Goal: Obtain resource: Obtain resource

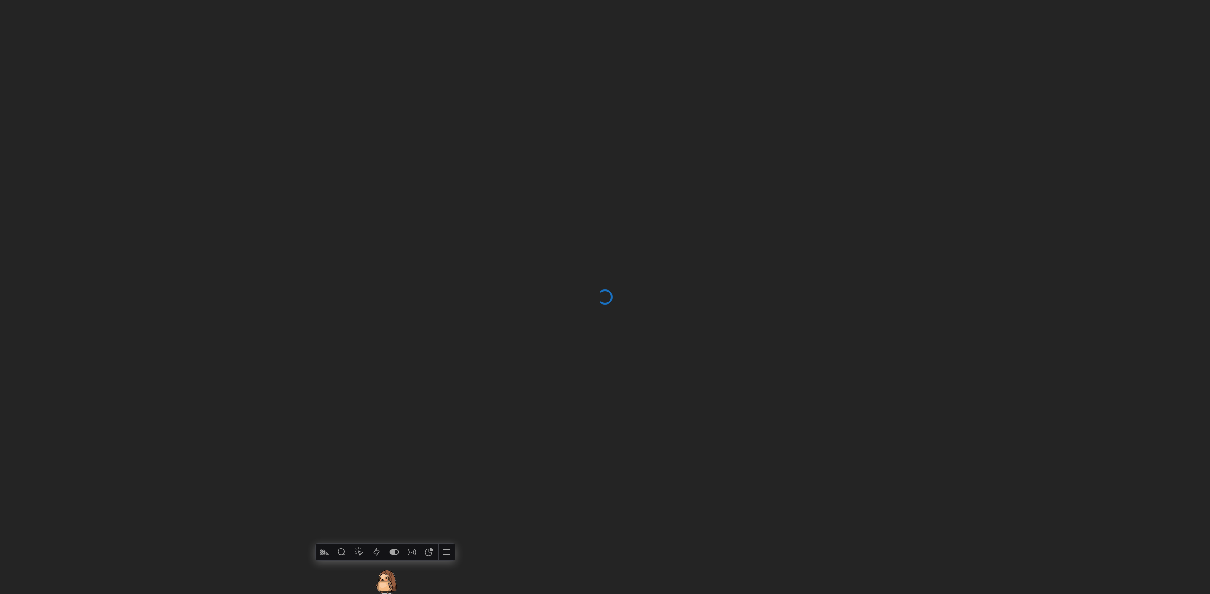
click at [453, 553] on div at bounding box center [446, 552] width 17 height 17
click at [444, 555] on icon at bounding box center [441, 552] width 10 height 10
click at [414, 532] on span "Close toolbar" at bounding box center [400, 533] width 66 height 7
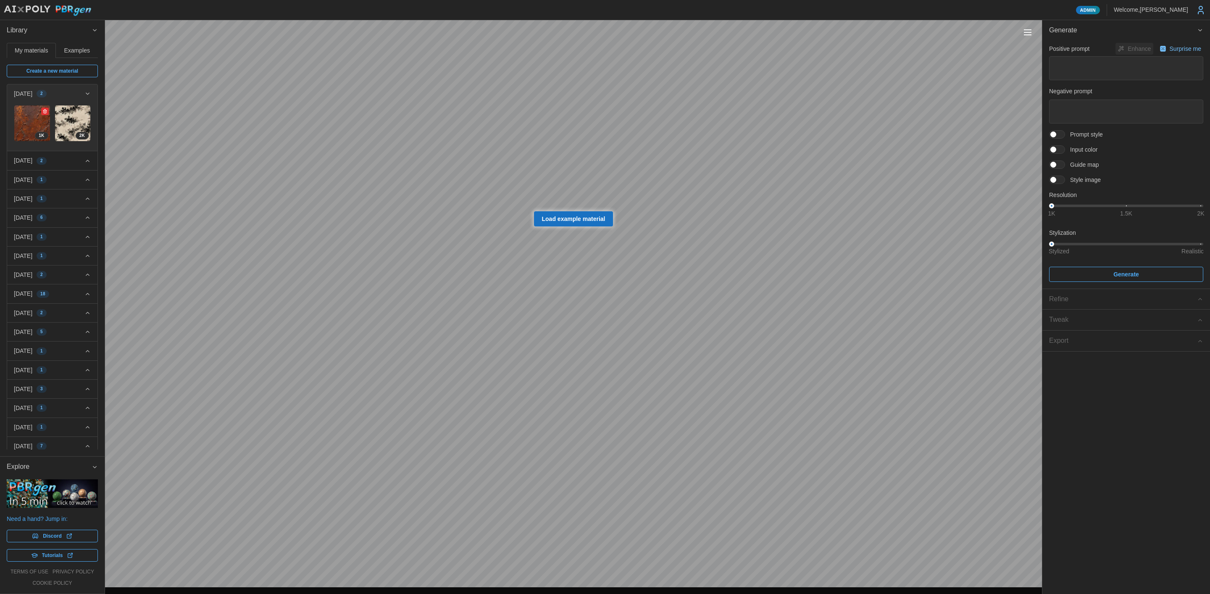
click at [39, 122] on img at bounding box center [32, 123] width 36 height 36
type textarea "*"
type textarea "**********"
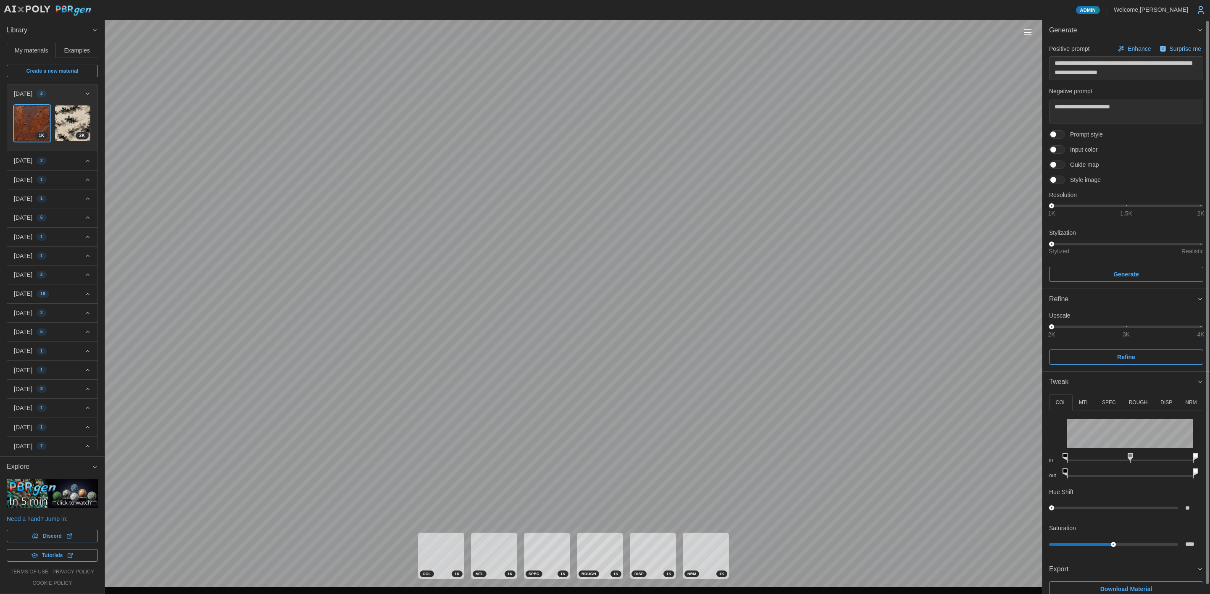
drag, startPoint x: 1198, startPoint y: 324, endPoint x: 1202, endPoint y: 327, distance: 5.1
click at [1202, 327] on div "Upscale 2K 3K 4K" at bounding box center [1126, 320] width 154 height 18
click at [1201, 327] on div "2K 3K 4K" at bounding box center [1125, 327] width 149 height 3
click at [1133, 358] on span "Refine" at bounding box center [1126, 357] width 18 height 14
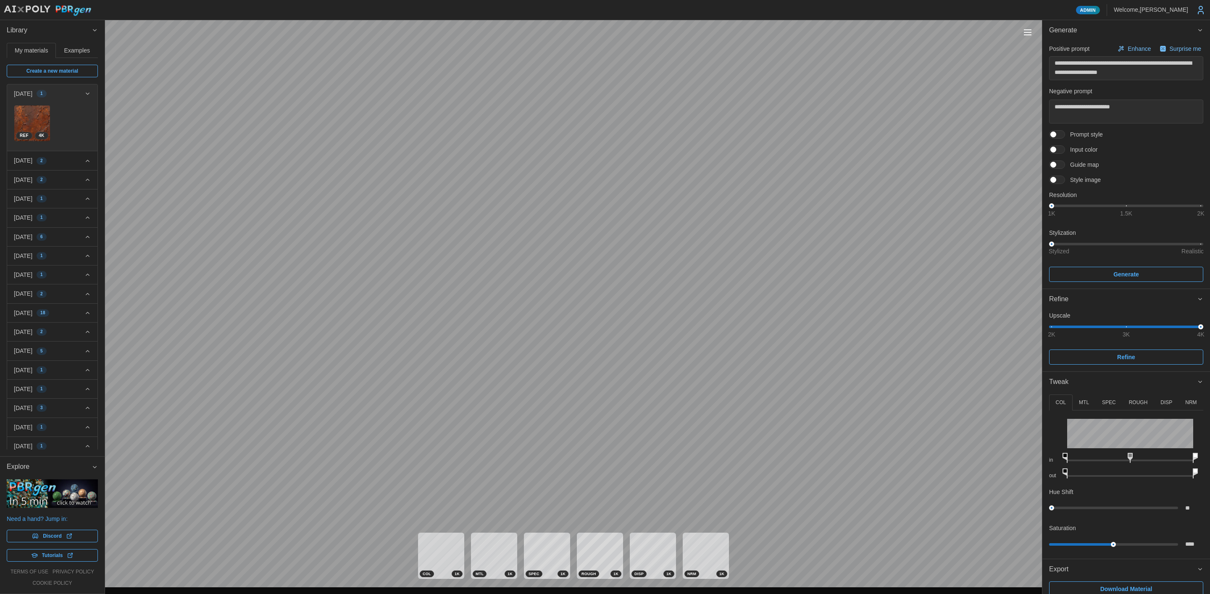
click at [1030, 34] on button "Toggle viewport controls" at bounding box center [1028, 32] width 12 height 12
type textarea "*"
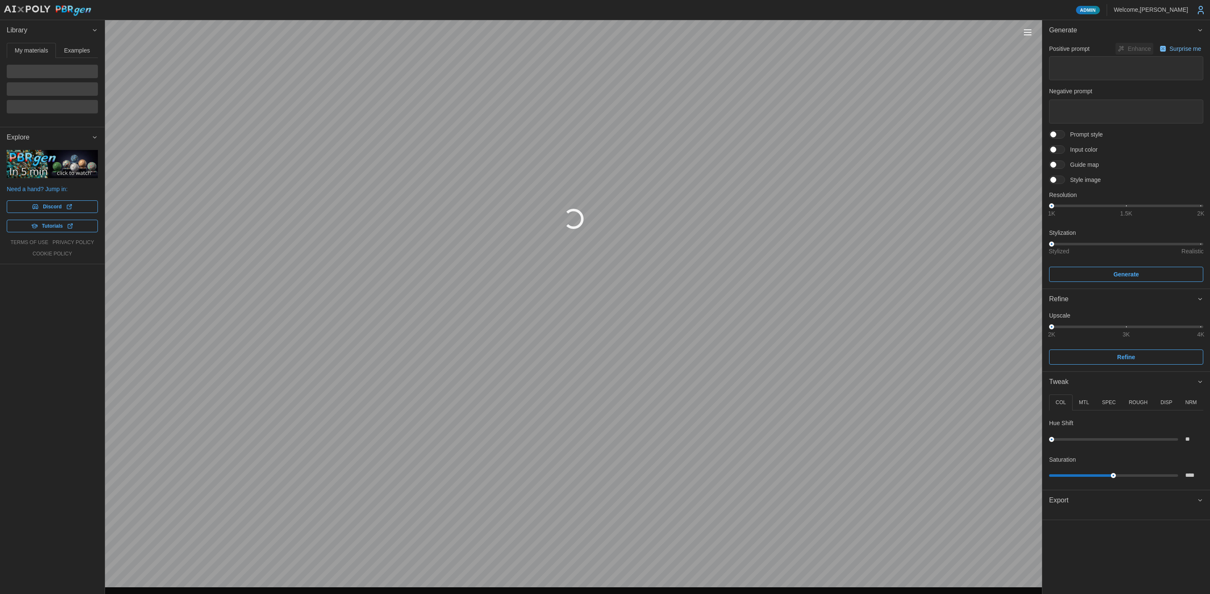
type textarea "*"
type textarea "**********"
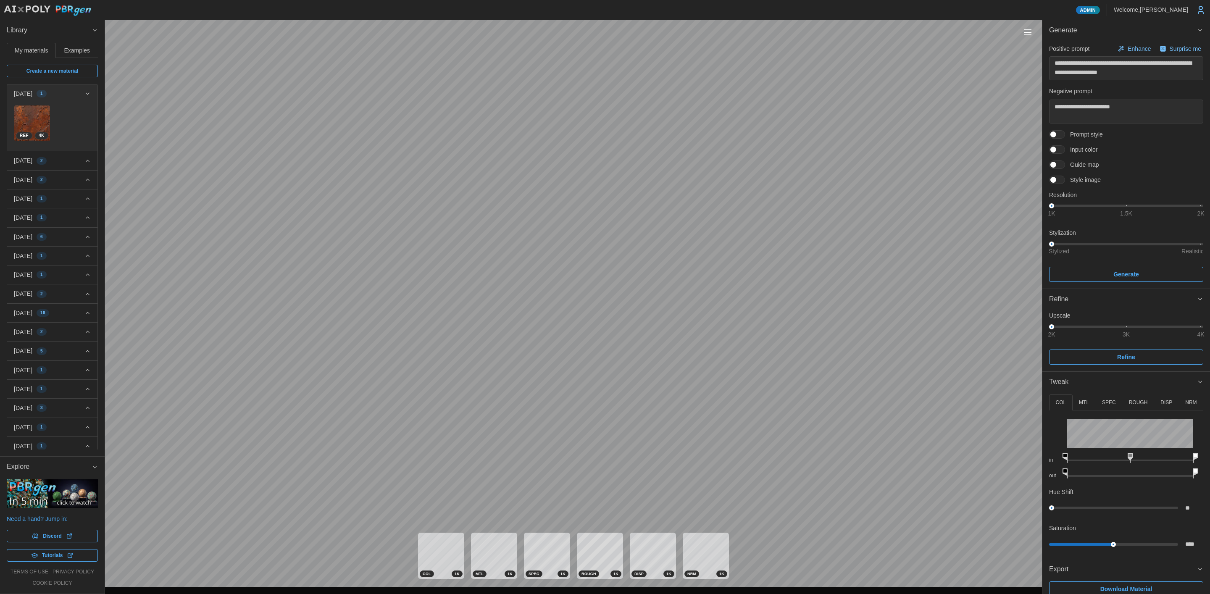
click at [1026, 32] on div "Toggle viewport controls" at bounding box center [1028, 32] width 8 height 1
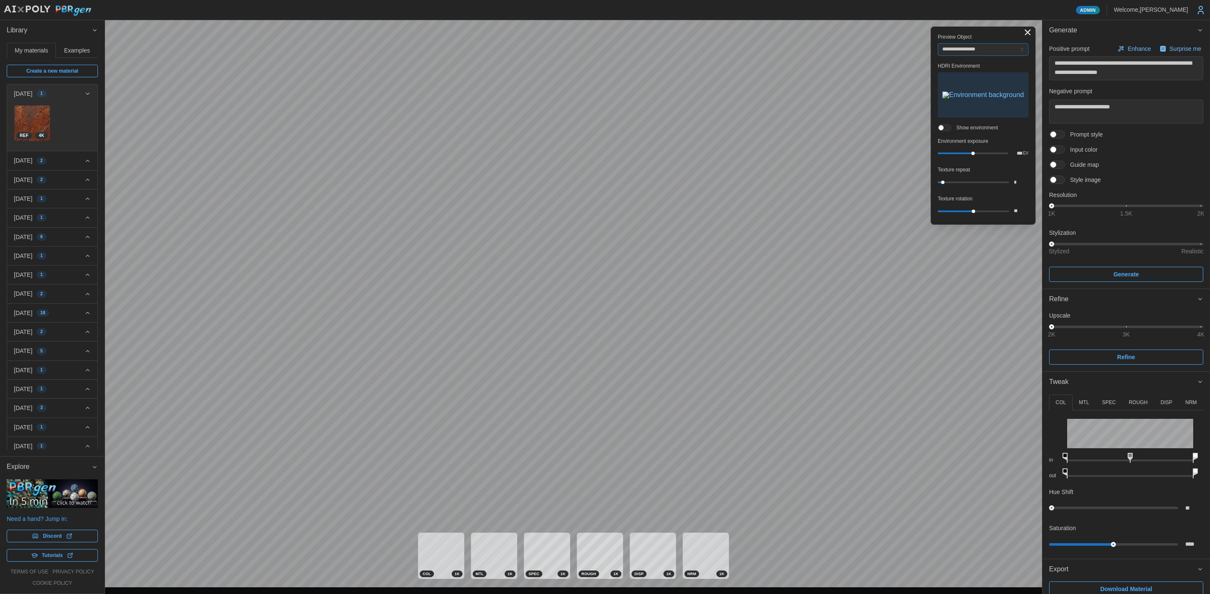
click at [1003, 50] on input "**********" at bounding box center [983, 49] width 91 height 13
click at [34, 116] on img at bounding box center [32, 123] width 36 height 36
type textarea "*"
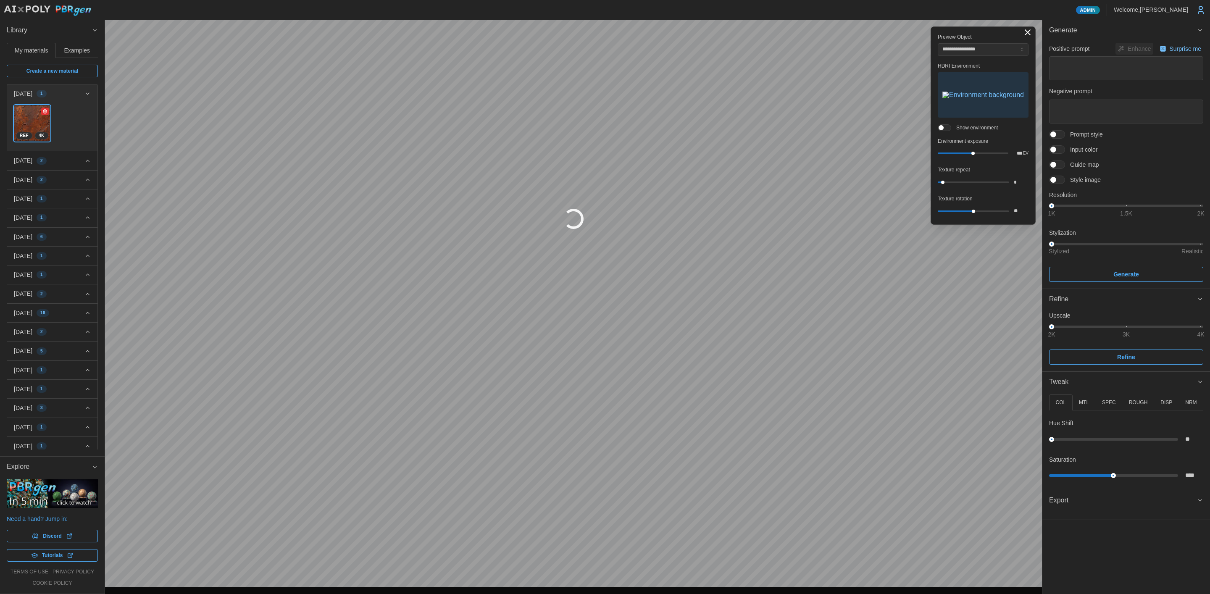
type textarea "*"
type textarea "**********"
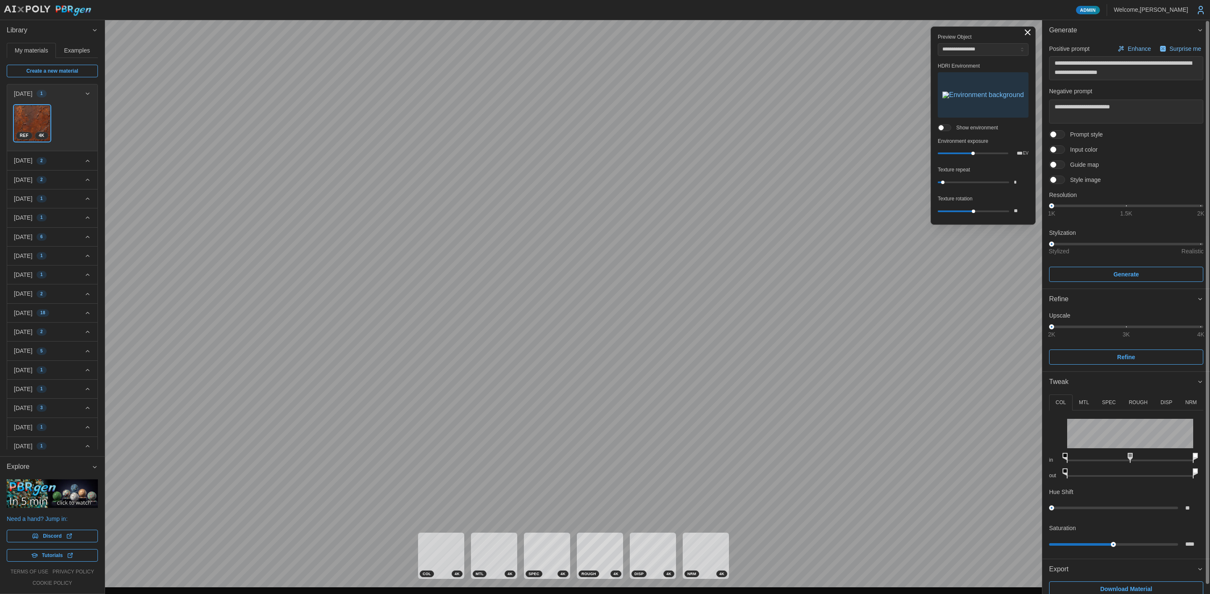
drag, startPoint x: 1141, startPoint y: 586, endPoint x: 1138, endPoint y: 497, distance: 89.9
click at [1141, 586] on span "Download Material" at bounding box center [1126, 589] width 52 height 14
click at [35, 151] on span "2025-10-10 2" at bounding box center [49, 160] width 71 height 18
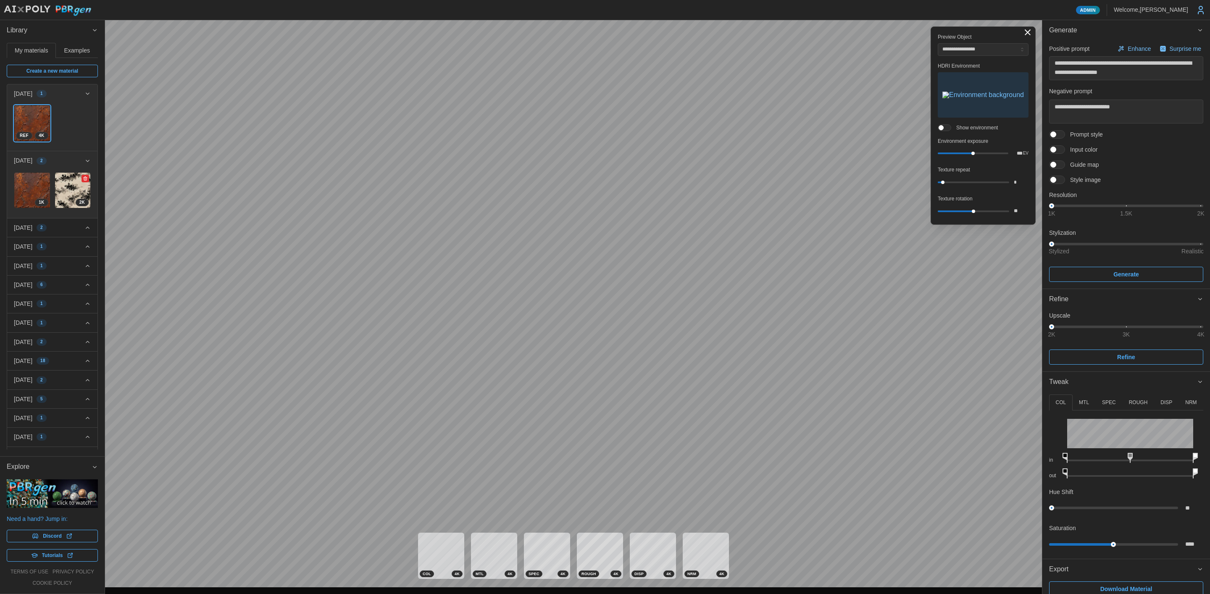
click at [65, 185] on img at bounding box center [73, 191] width 36 height 36
type textarea "*"
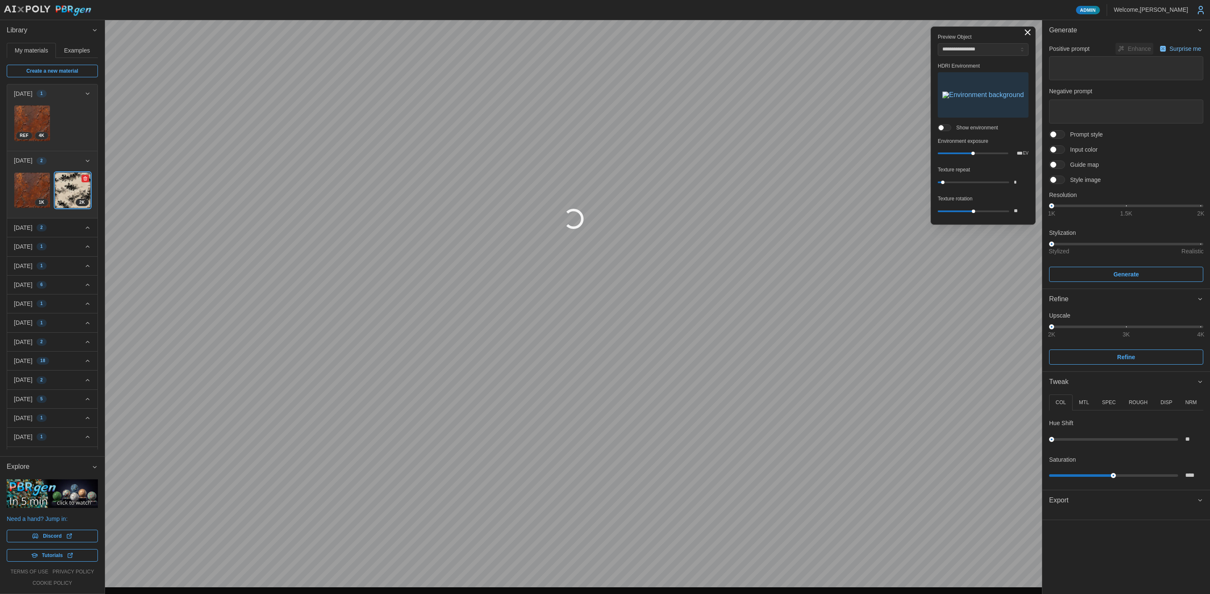
type textarea "*"
type textarea "**********"
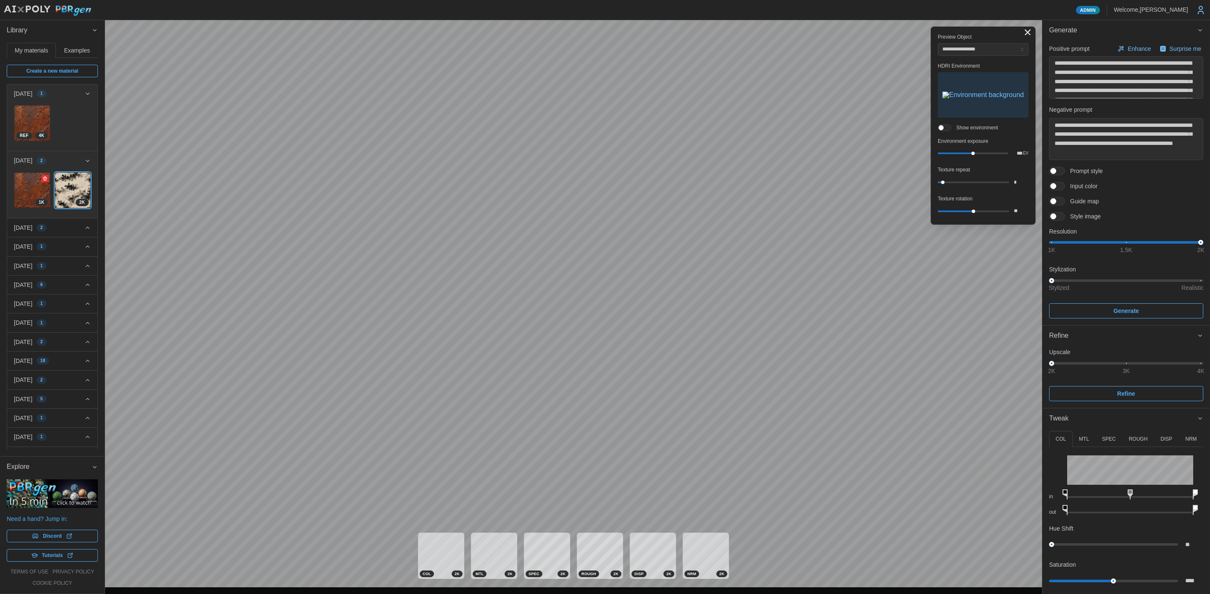
click at [24, 185] on img at bounding box center [32, 191] width 36 height 36
type textarea "*"
type textarea "**********"
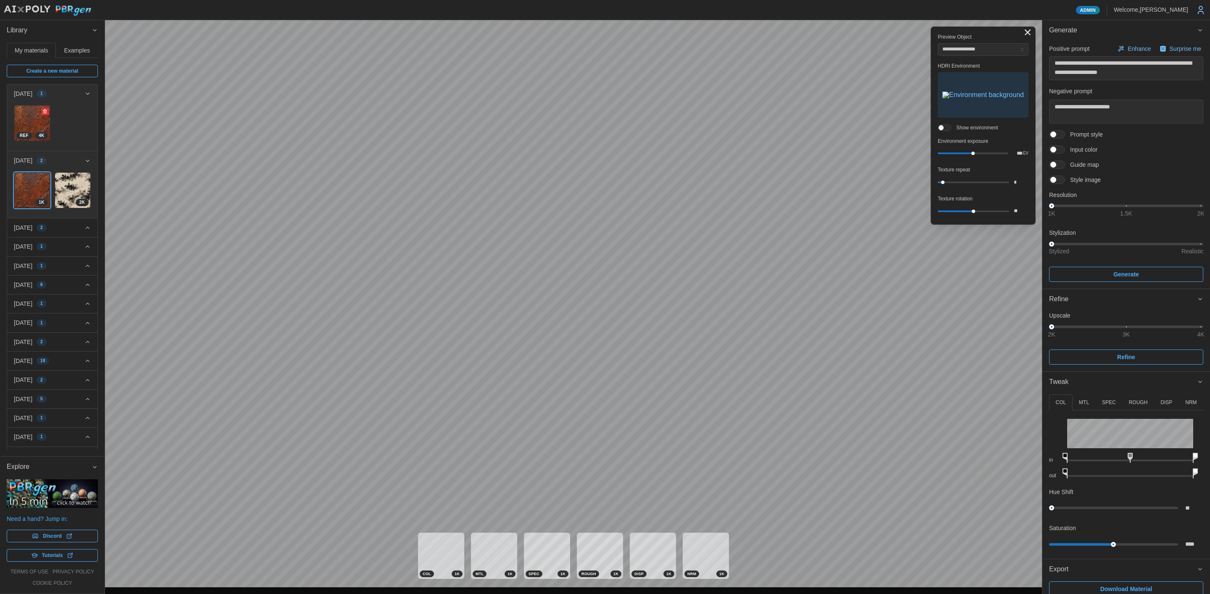
click at [23, 124] on img at bounding box center [32, 123] width 36 height 36
click at [26, 188] on img at bounding box center [32, 191] width 36 height 36
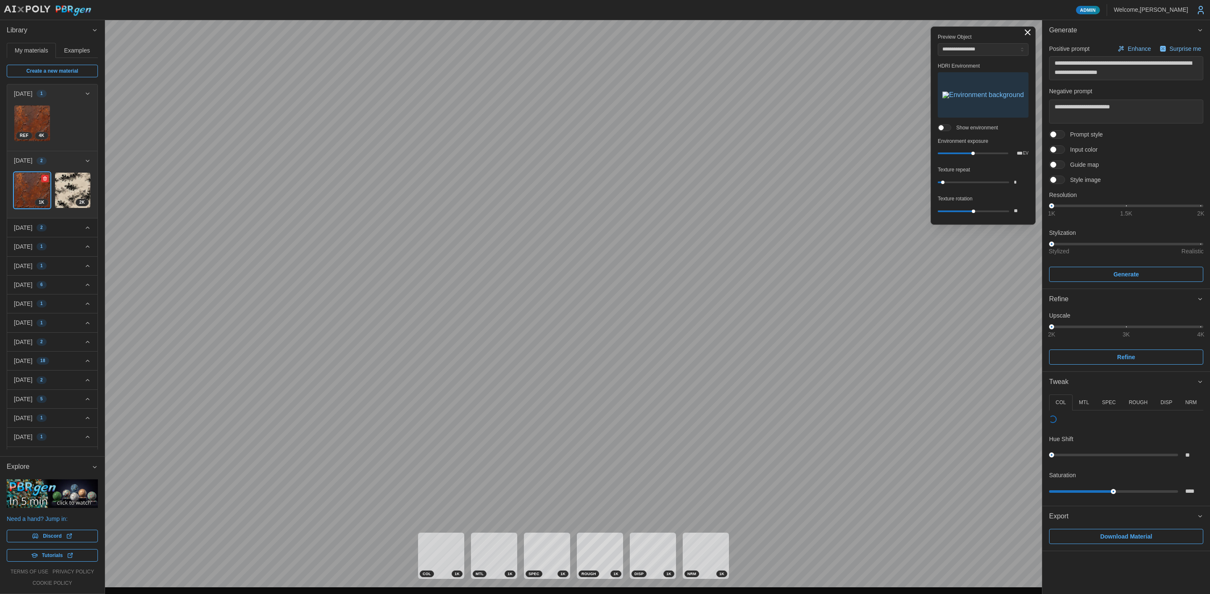
click at [27, 189] on img at bounding box center [32, 191] width 36 height 36
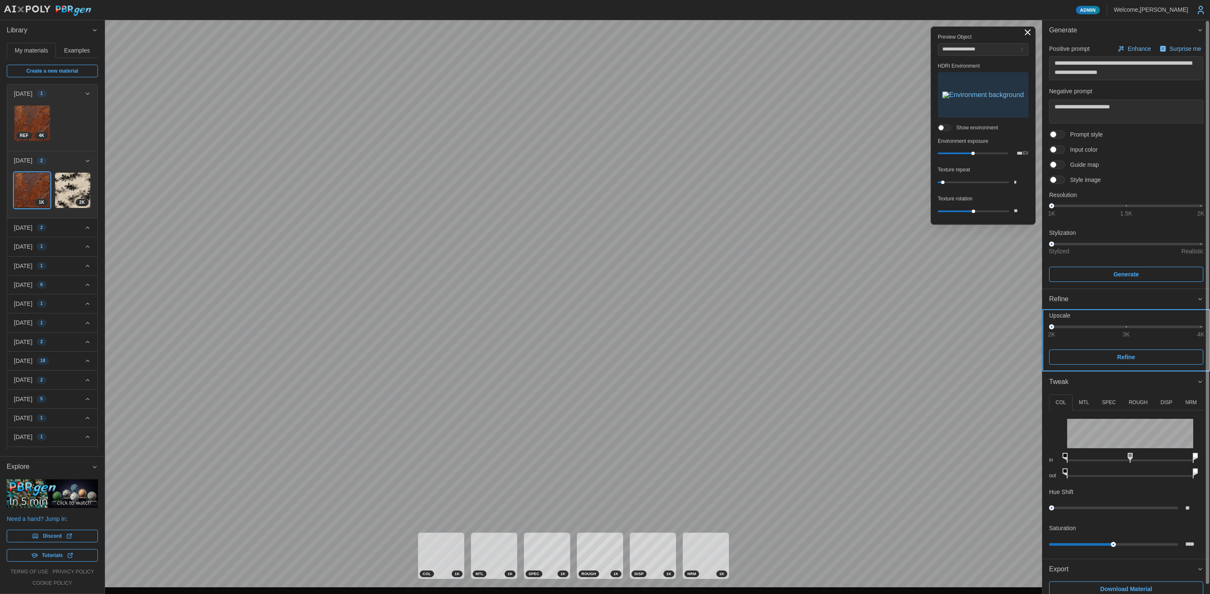
click at [1070, 357] on span "Refine" at bounding box center [1126, 357] width 138 height 14
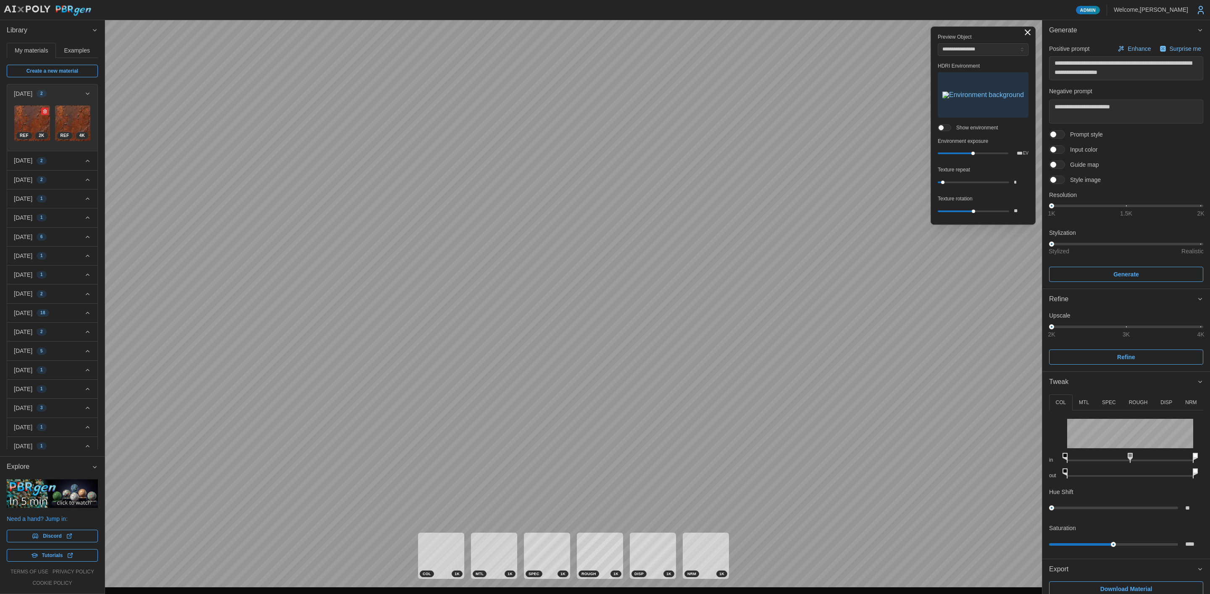
click at [32, 122] on img at bounding box center [32, 123] width 36 height 36
type textarea "*"
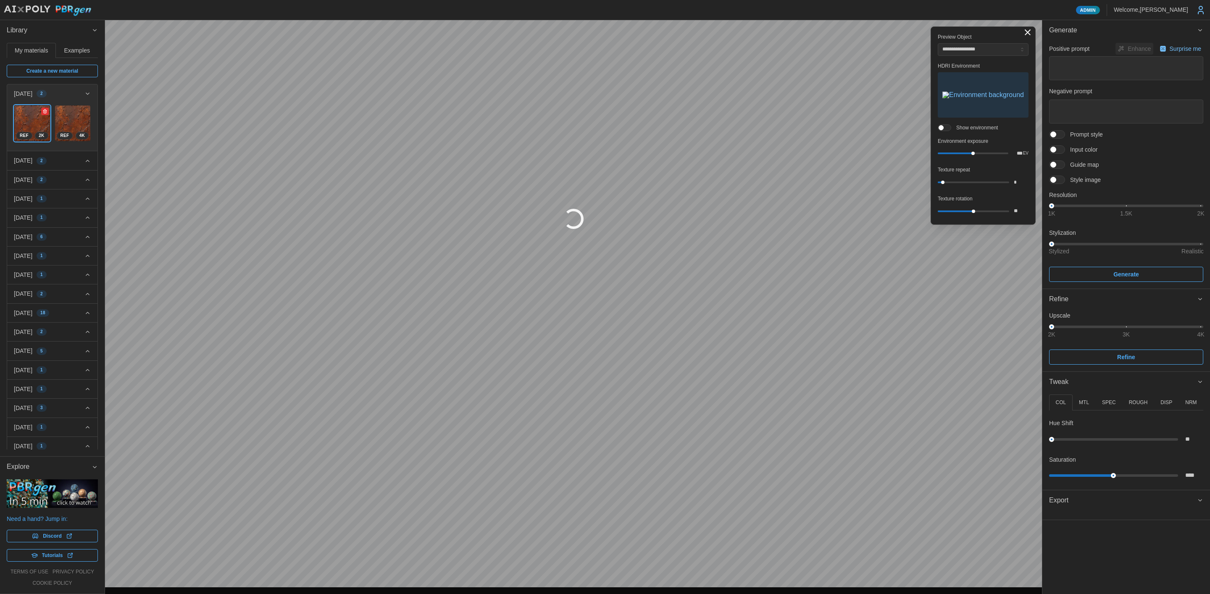
type textarea "*"
type textarea "**********"
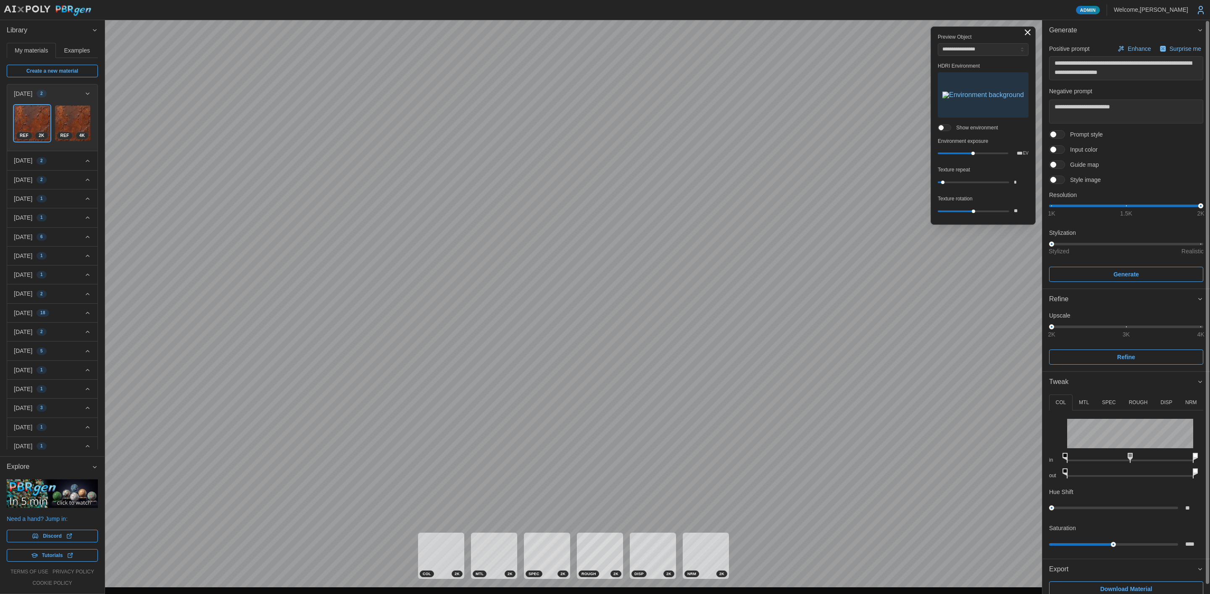
drag, startPoint x: 1143, startPoint y: 586, endPoint x: 1096, endPoint y: 565, distance: 51.0
click at [1143, 586] on span "Download Material" at bounding box center [1126, 589] width 52 height 14
click at [84, 158] on icon "button" at bounding box center [87, 161] width 6 height 7
click at [1208, 298] on div at bounding box center [1207, 302] width 3 height 562
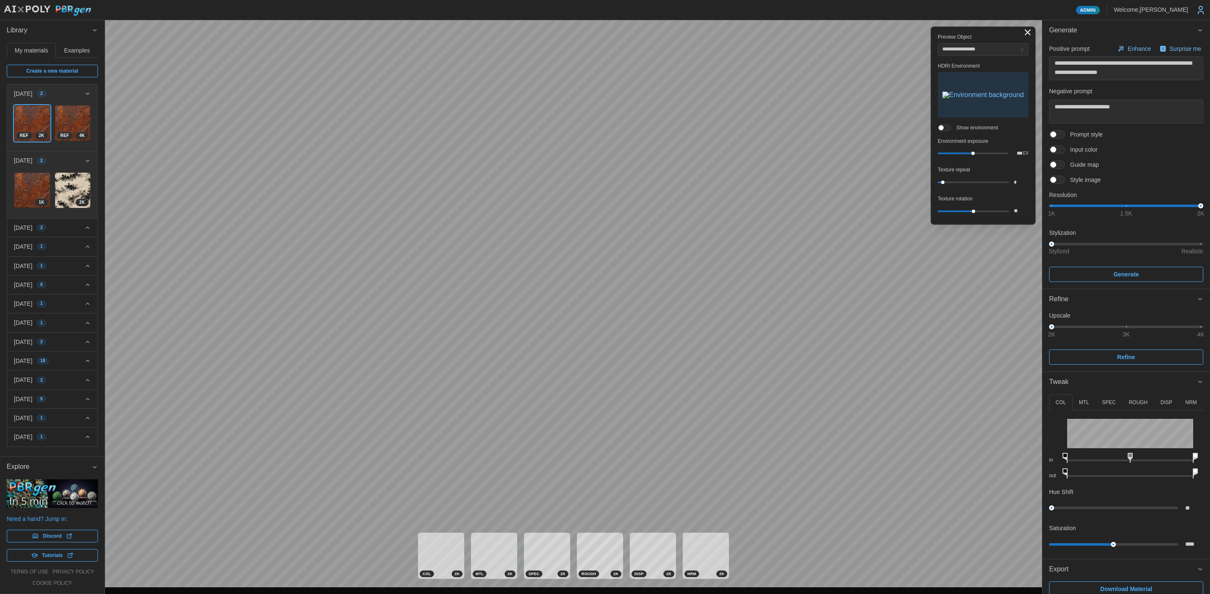
type textarea "*"
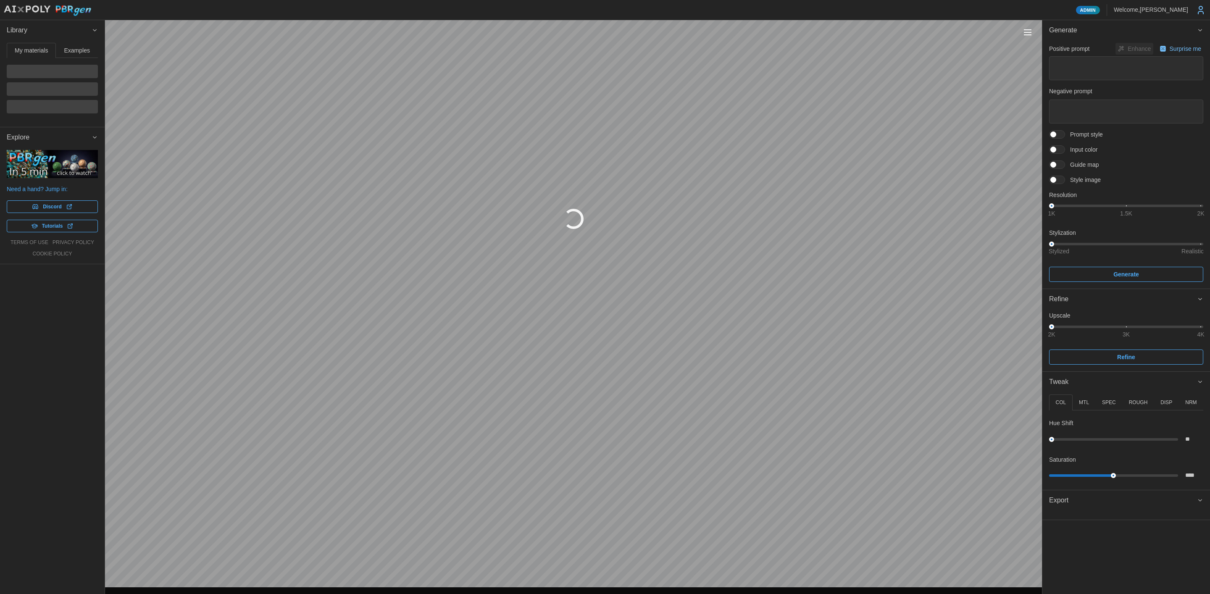
type textarea "*"
type textarea "**********"
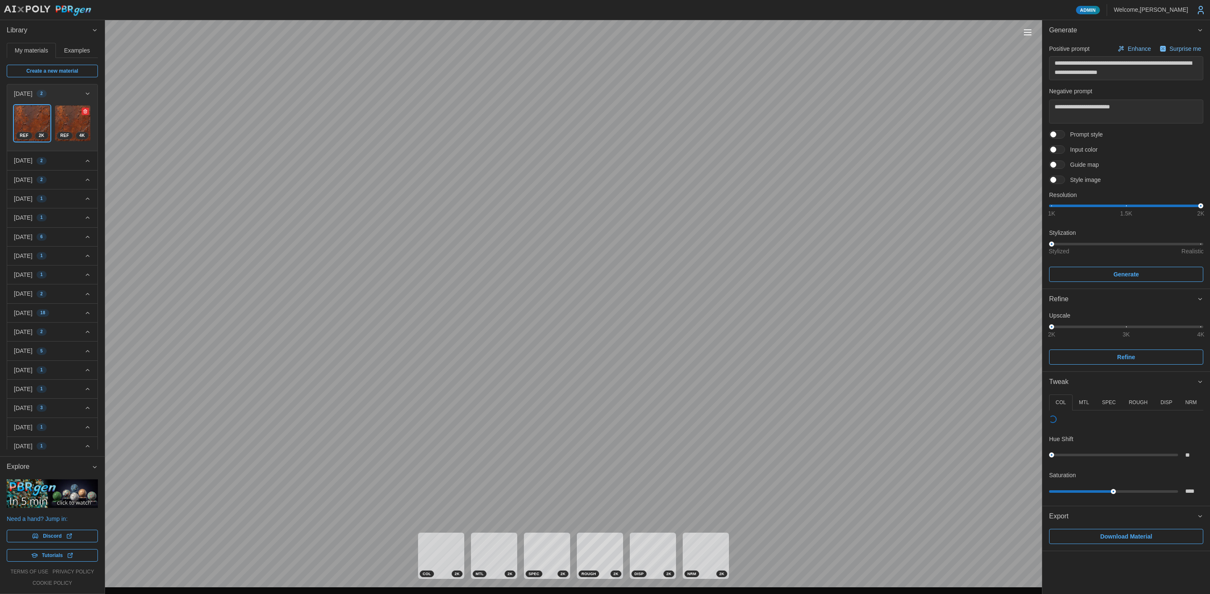
click at [75, 119] on img at bounding box center [73, 123] width 36 height 36
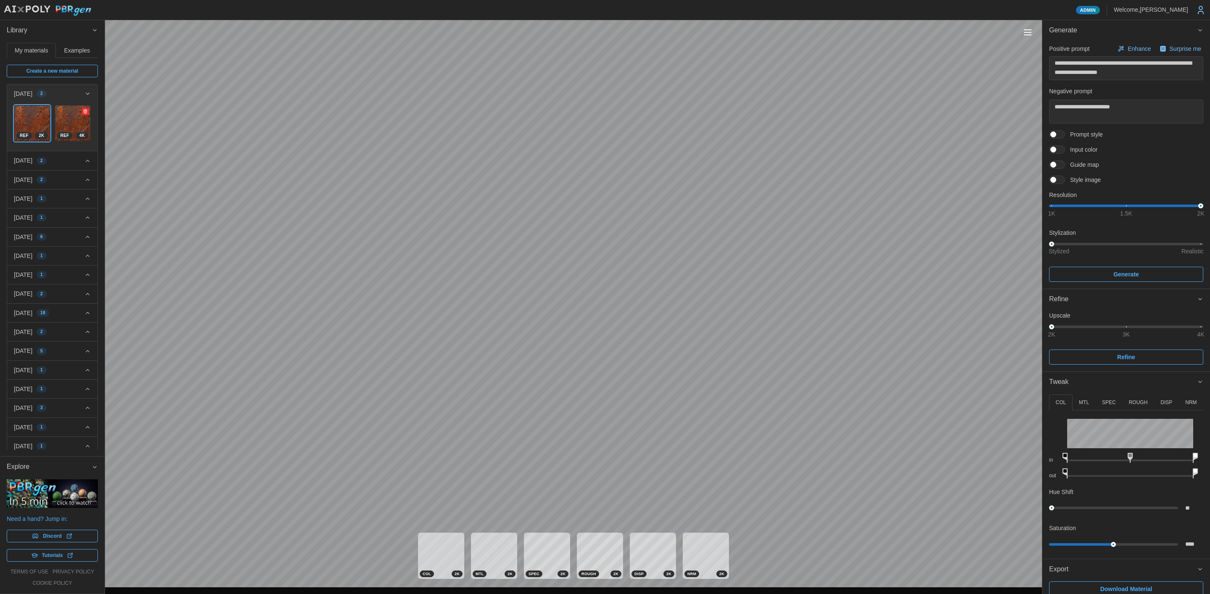
type textarea "*"
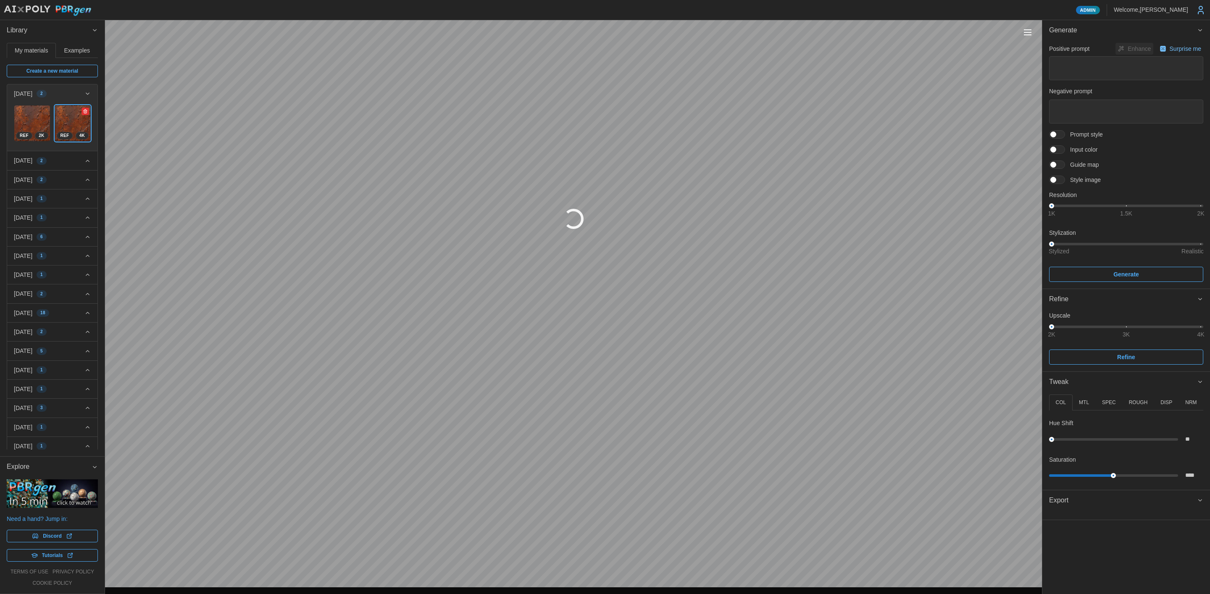
type textarea "*"
type textarea "**********"
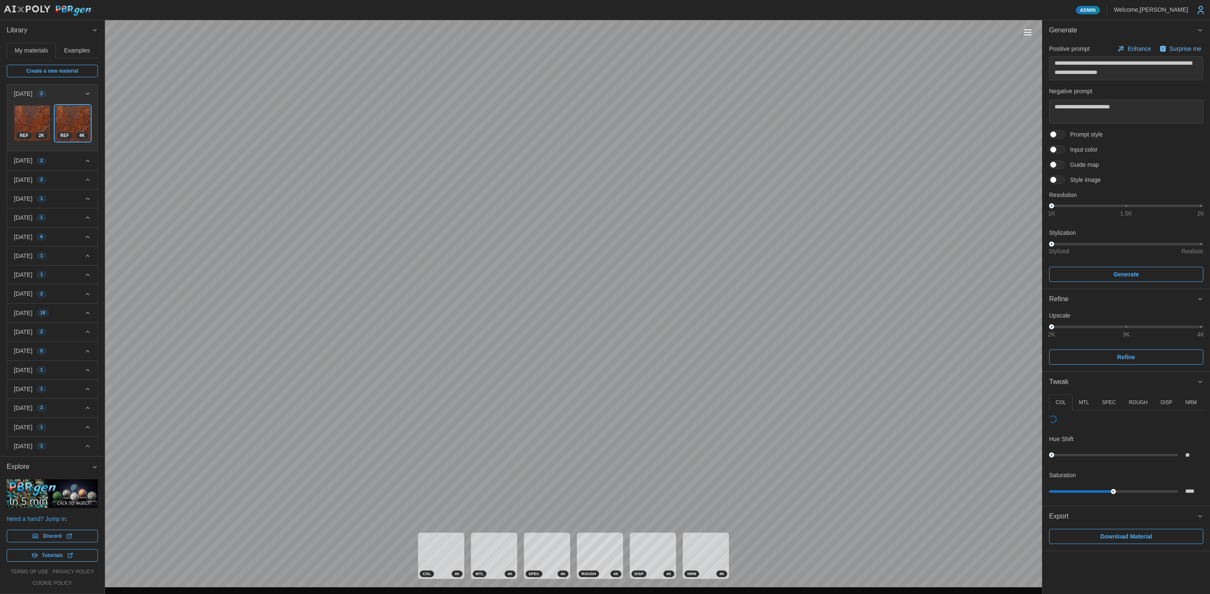
click at [1112, 499] on div "****" at bounding box center [1126, 491] width 154 height 15
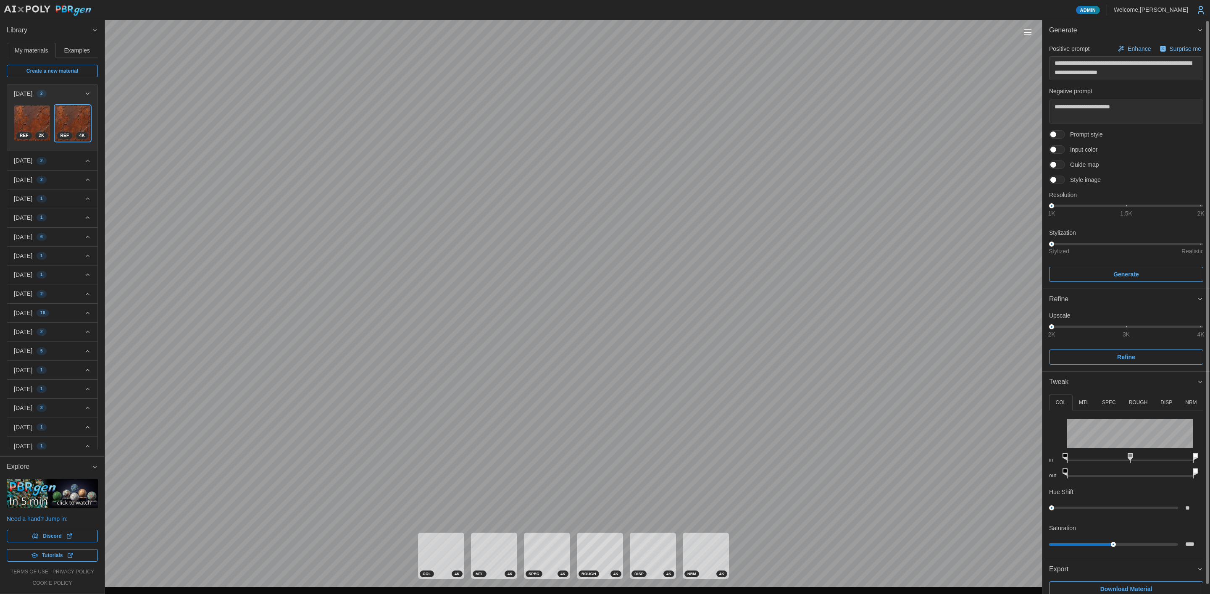
click at [1126, 579] on span "Export" at bounding box center [1123, 569] width 148 height 21
click at [1118, 569] on span "Export" at bounding box center [1123, 569] width 148 height 21
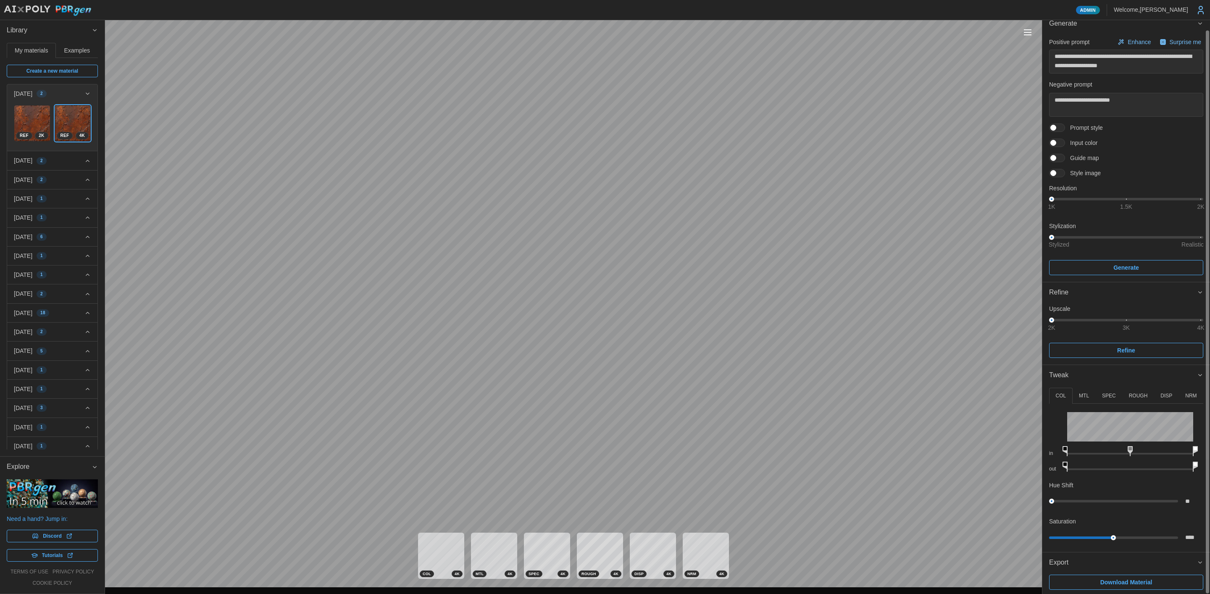
scroll to position [10, 0]
click at [1125, 581] on span "Download Material" at bounding box center [1126, 579] width 52 height 14
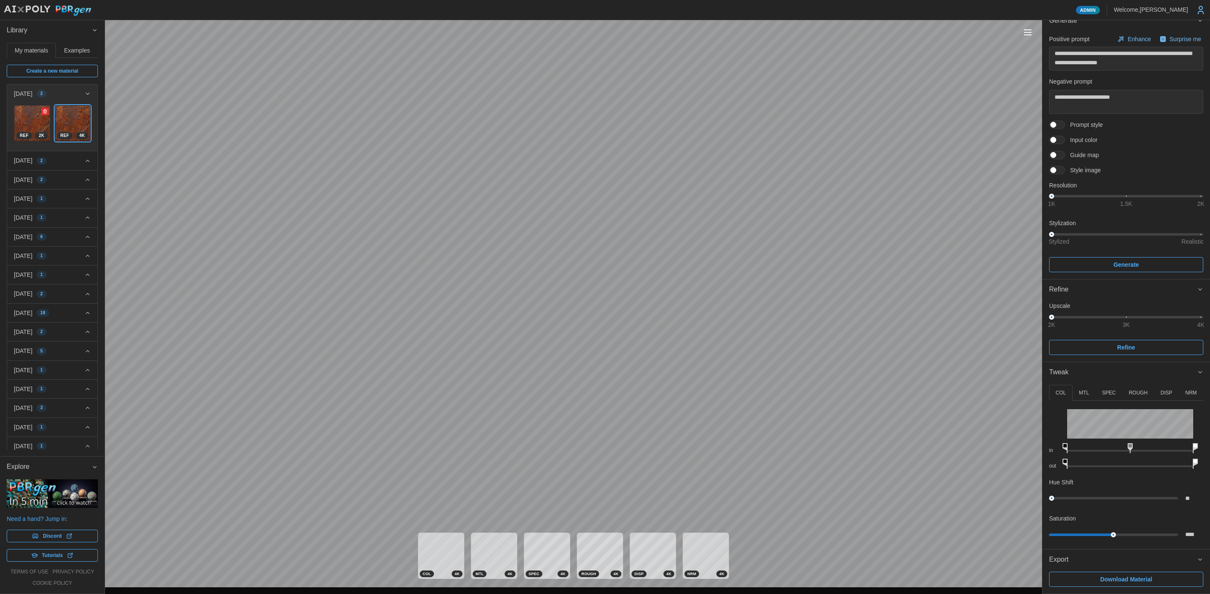
click at [31, 118] on img at bounding box center [32, 123] width 36 height 36
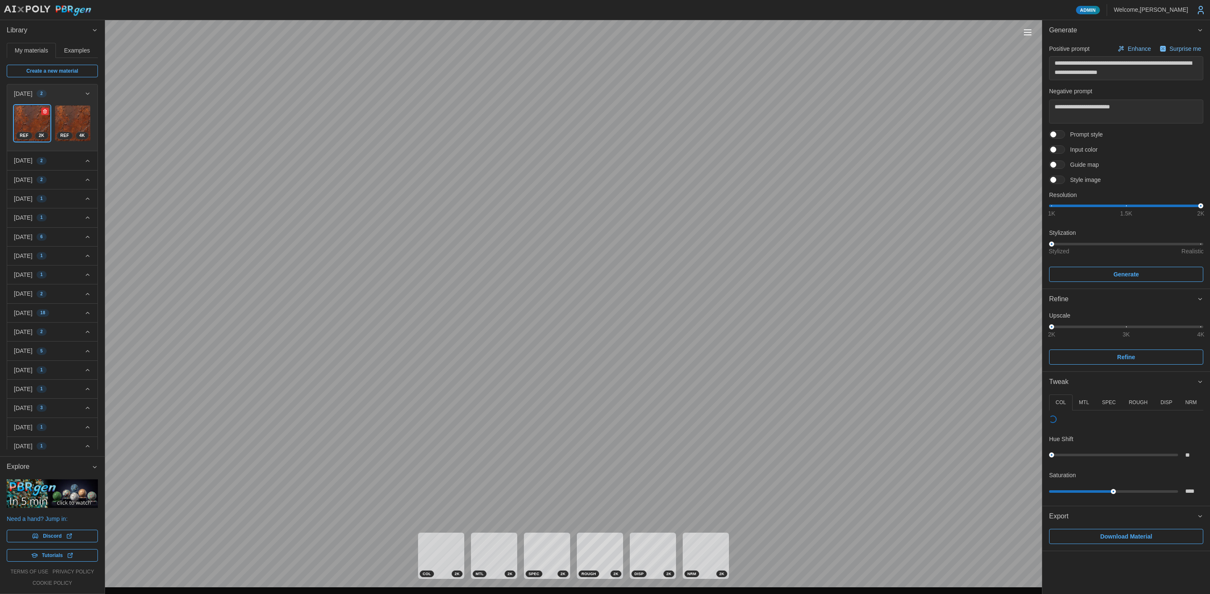
click at [1134, 536] on span "Download Material" at bounding box center [1126, 536] width 52 height 14
type textarea "*"
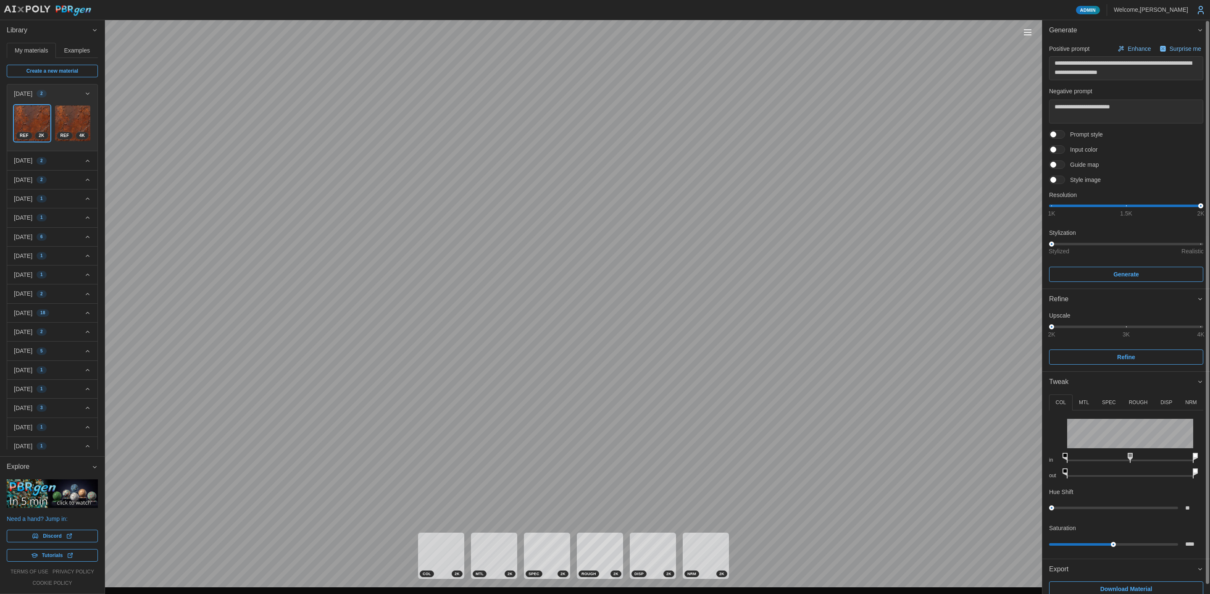
scroll to position [10, 0]
